Goal: Task Accomplishment & Management: Complete application form

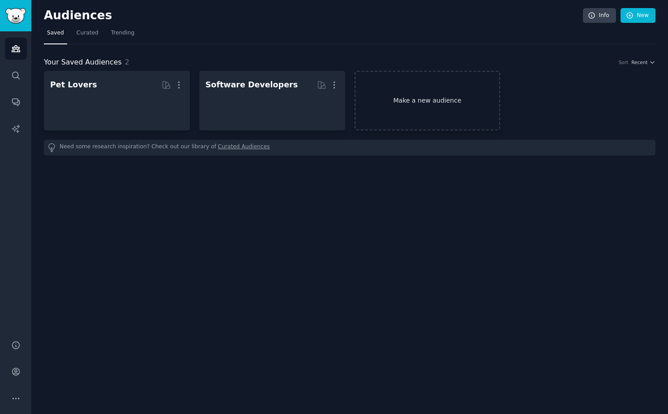
click at [412, 93] on link "Make a new audience" at bounding box center [428, 101] width 146 height 60
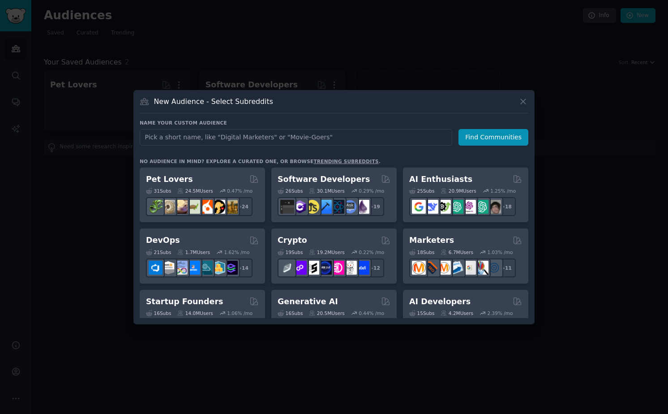
click at [336, 132] on input "text" at bounding box center [296, 137] width 312 height 17
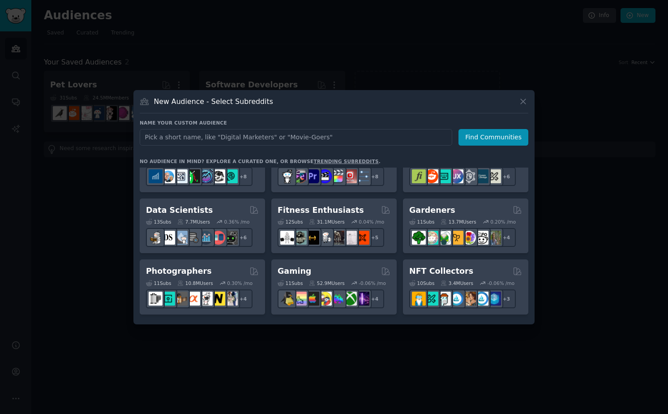
scroll to position [211, 0]
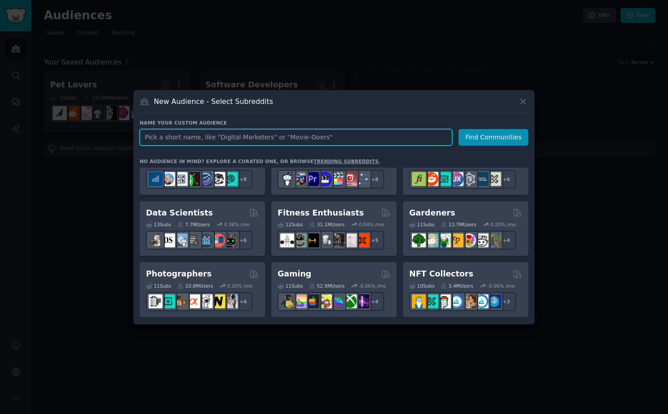
click at [306, 136] on input "text" at bounding box center [296, 137] width 312 height 17
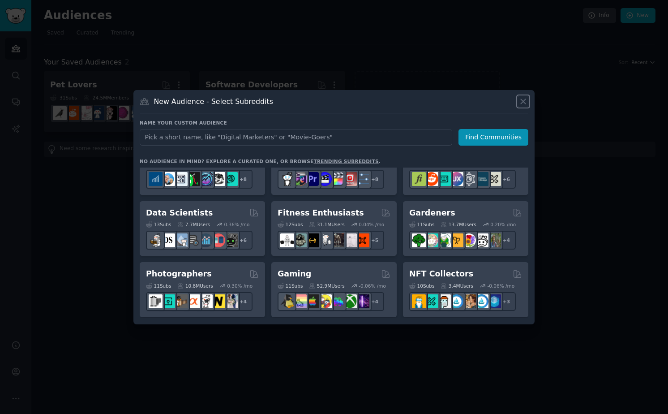
click at [526, 97] on icon at bounding box center [522, 101] width 9 height 9
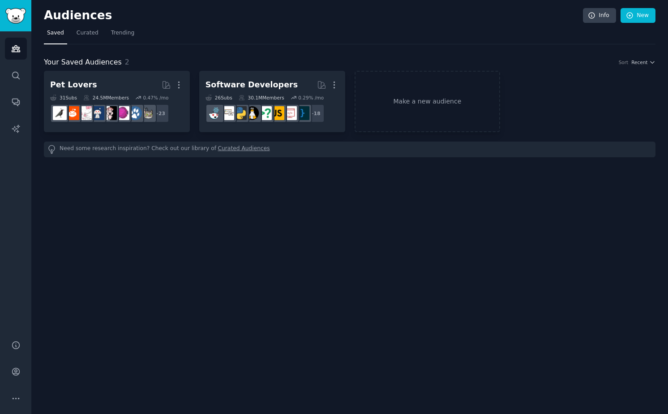
click at [343, 197] on div "Audiences Info New Saved Curated Trending Your Saved Audiences 2 Sort Recent Pe…" at bounding box center [349, 207] width 637 height 414
